Goal: Information Seeking & Learning: Compare options

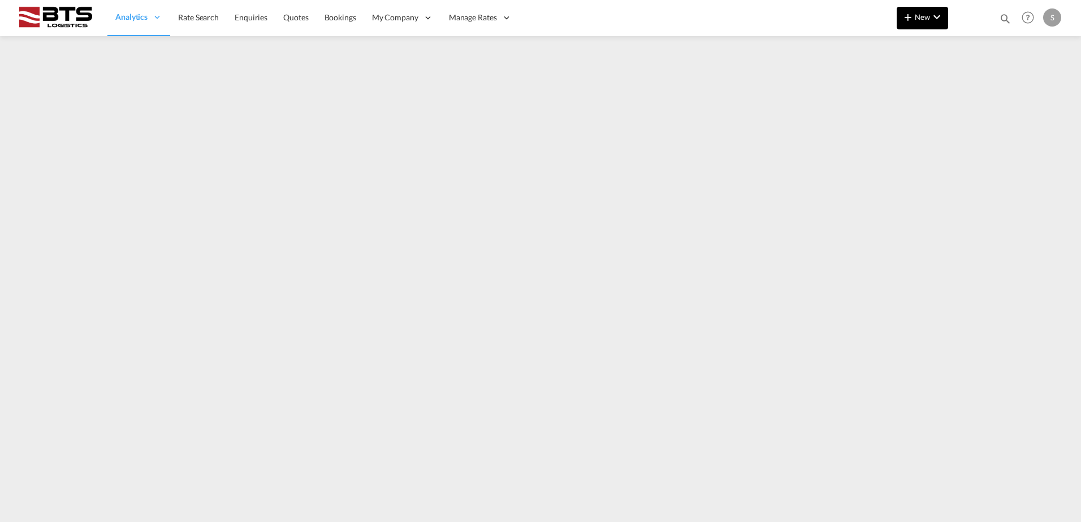
click at [911, 16] on md-icon "icon-plus 400-fg" at bounding box center [908, 17] width 14 height 14
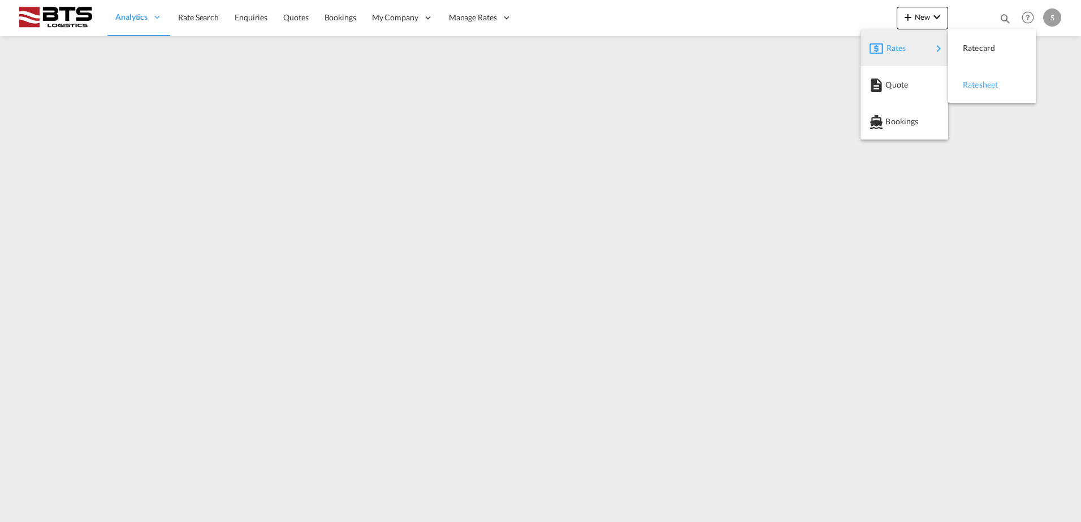
click at [959, 79] on div "Ratesheet" at bounding box center [992, 85] width 70 height 28
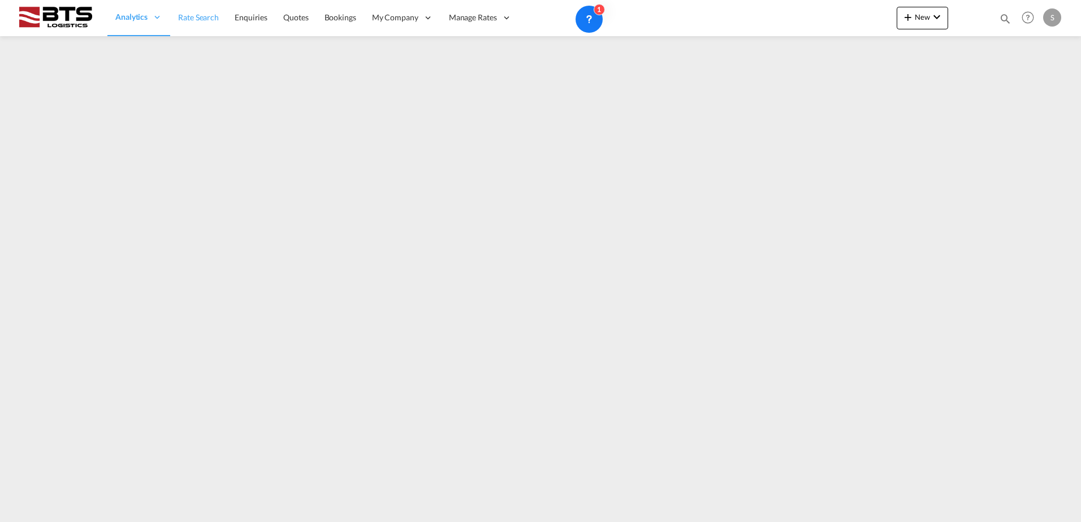
click at [220, 32] on link "Rate Search" at bounding box center [198, 17] width 57 height 37
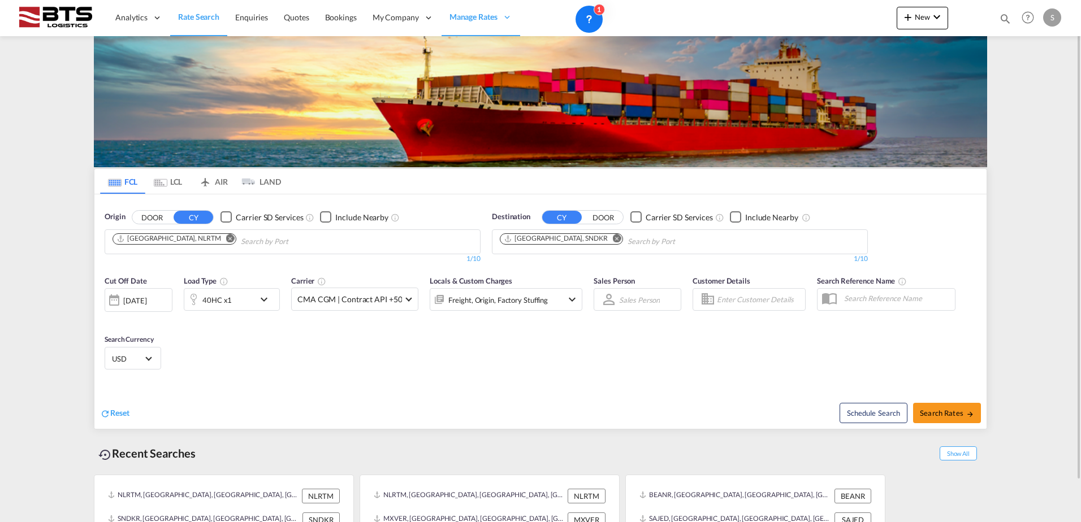
click at [613, 240] on md-icon "Remove" at bounding box center [617, 238] width 8 height 8
paste input "JEDDAH"
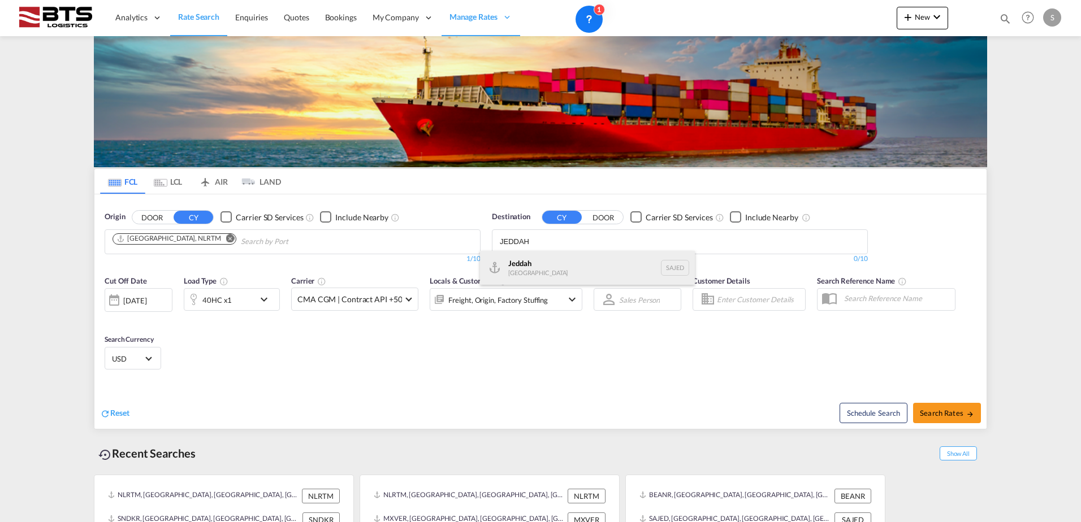
type input "JEDDAH"
click at [559, 262] on div "Jeddah [GEOGRAPHIC_DATA] SAJED" at bounding box center [587, 268] width 215 height 34
click at [242, 294] on div "40HC x1" at bounding box center [219, 299] width 70 height 23
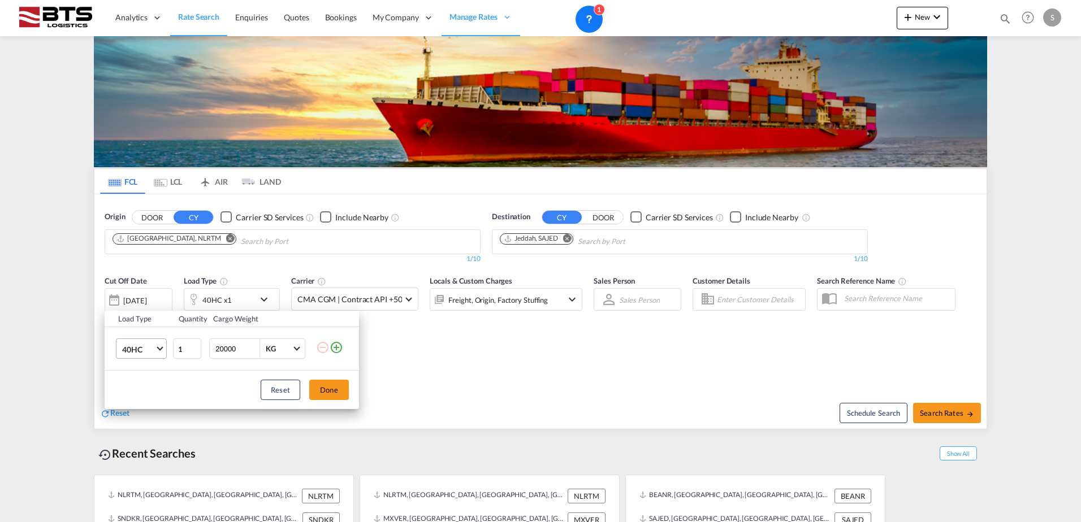
click at [145, 345] on span "40HC" at bounding box center [138, 349] width 33 height 11
click at [141, 301] on md-option "20GP" at bounding box center [151, 295] width 77 height 27
click at [331, 384] on button "Done" at bounding box center [329, 390] width 40 height 20
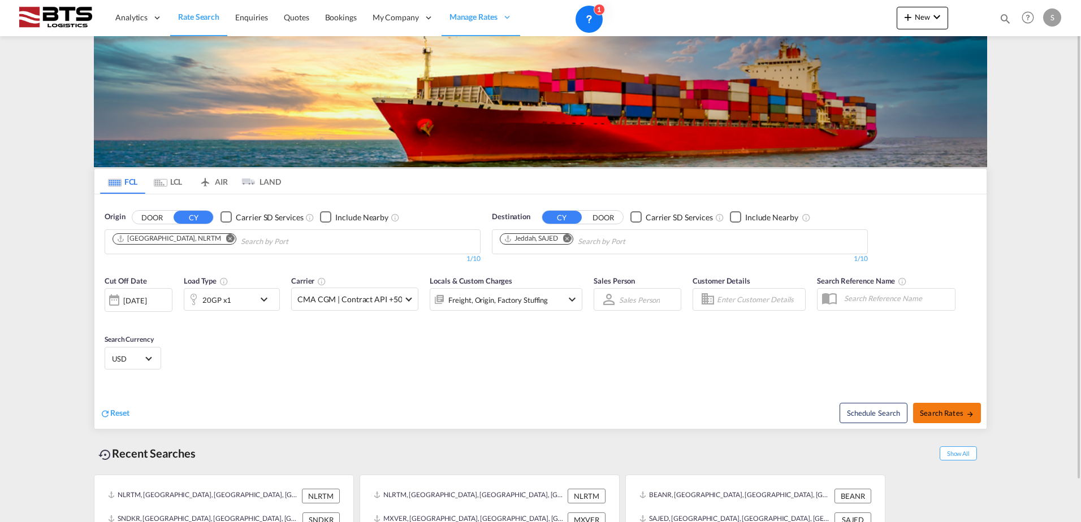
click at [950, 413] on span "Search Rates" at bounding box center [947, 413] width 54 height 9
type input "NLRTM to SAJED / [DATE]"
